Goal: Information Seeking & Learning: Learn about a topic

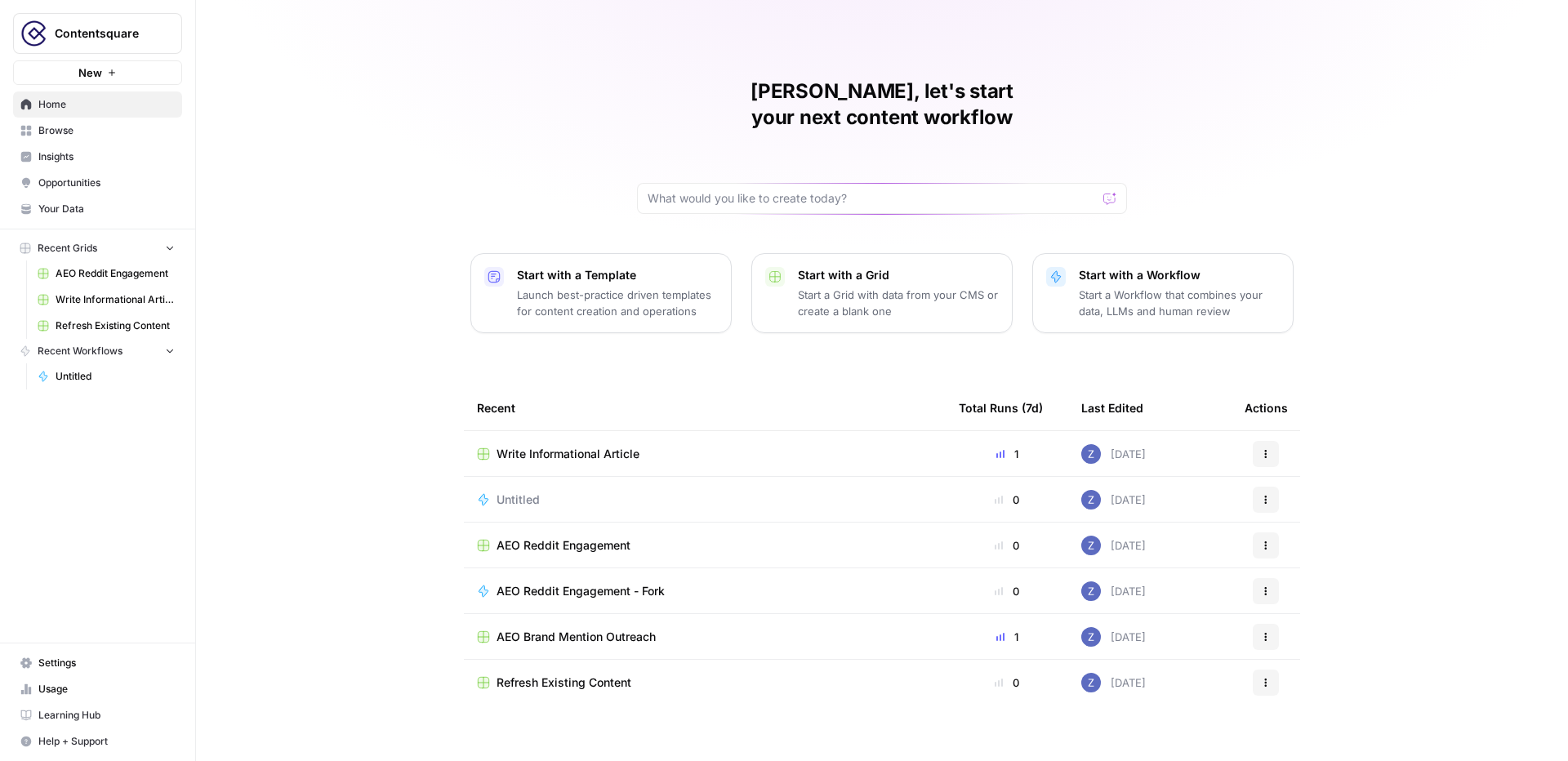
click at [82, 184] on span "Opportunities" at bounding box center [107, 183] width 136 height 14
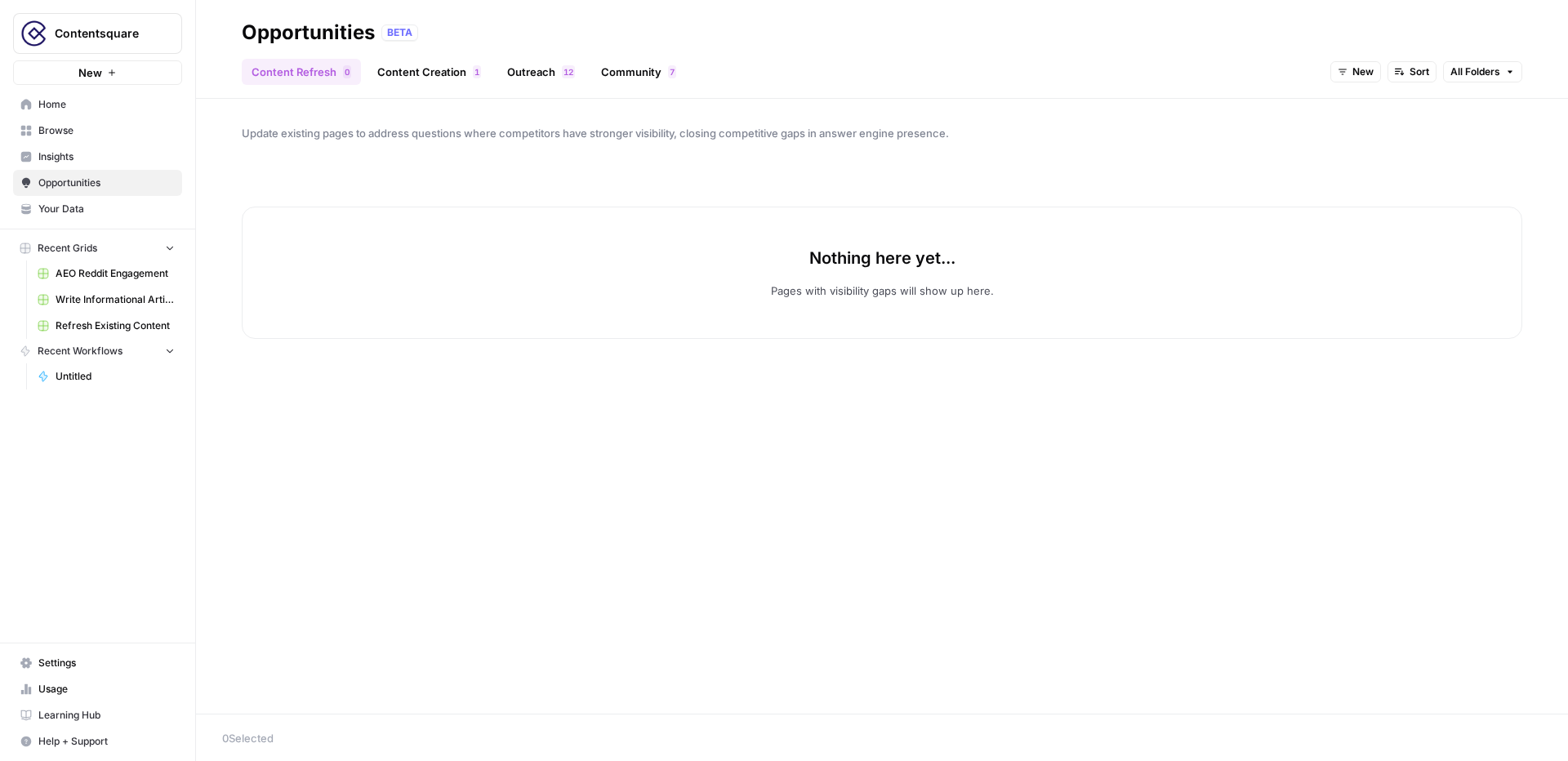
click at [78, 154] on span "Insights" at bounding box center [107, 157] width 136 height 14
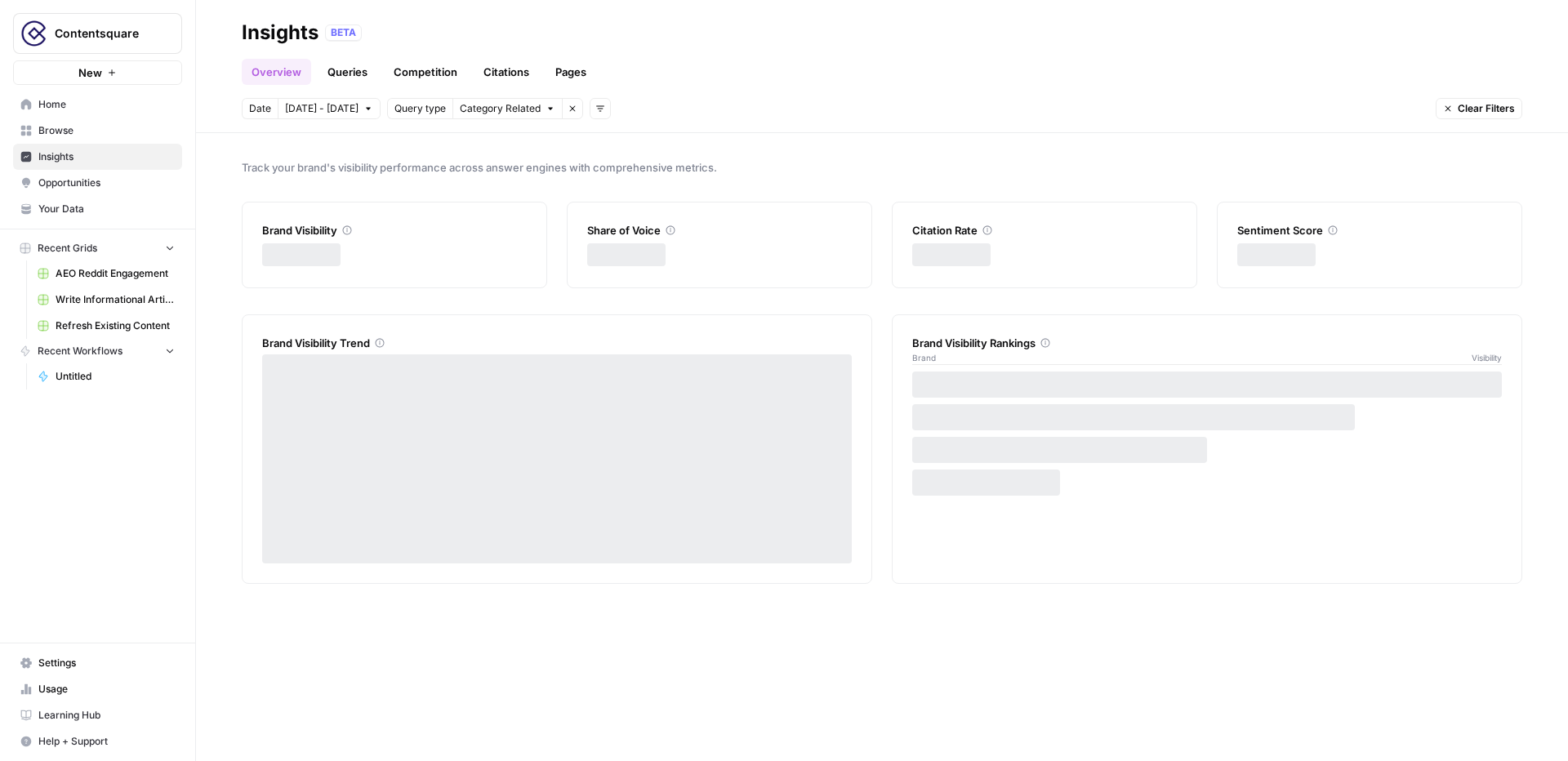
click at [573, 71] on link "Pages" at bounding box center [570, 72] width 51 height 26
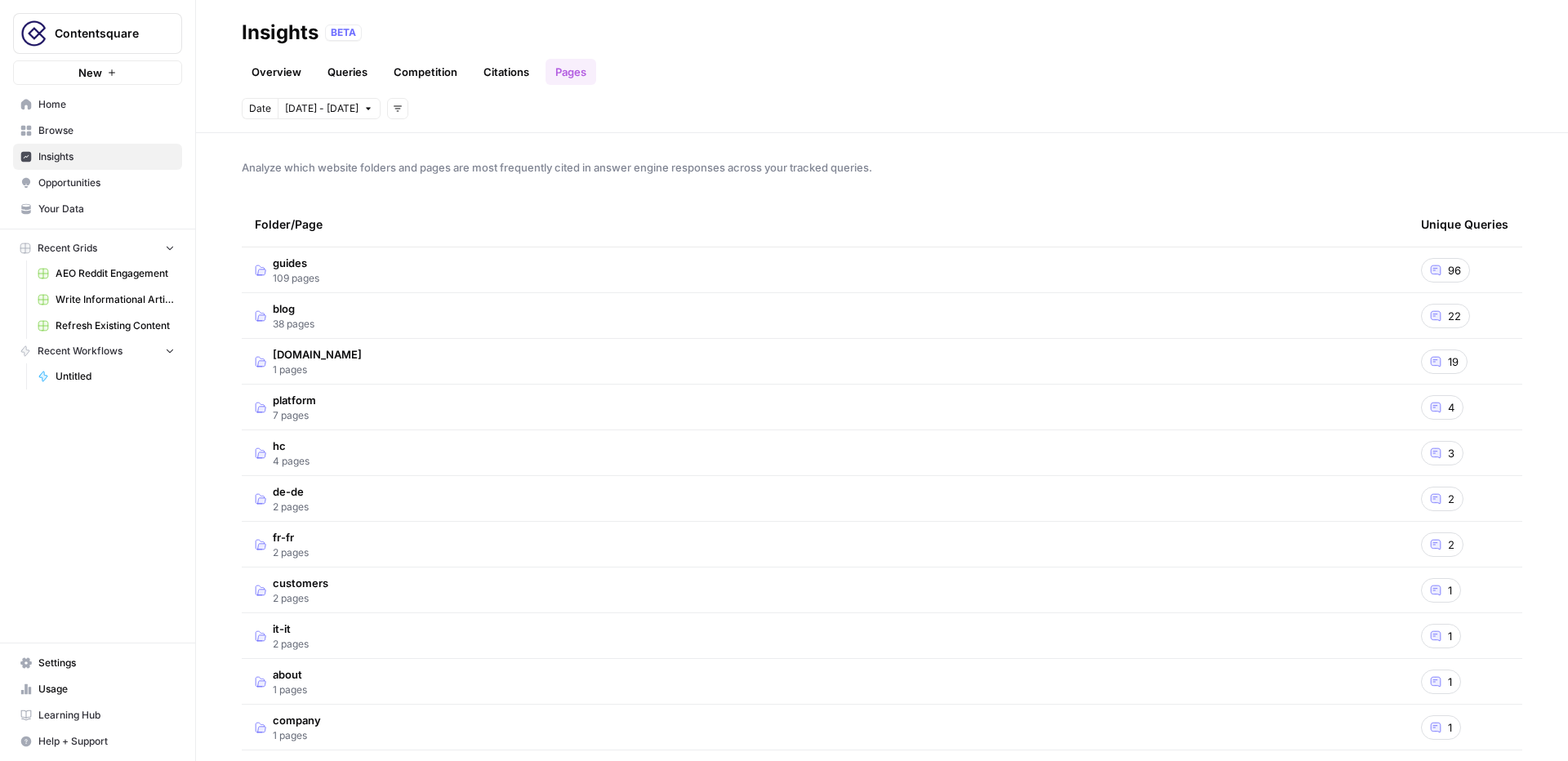
click at [387, 104] on button "Add filters" at bounding box center [398, 108] width 21 height 21
click at [516, 98] on div "Date [DATE] - [DATE] Add filters" at bounding box center [882, 108] width 1281 height 21
